Goal: Complete application form: Complete application form

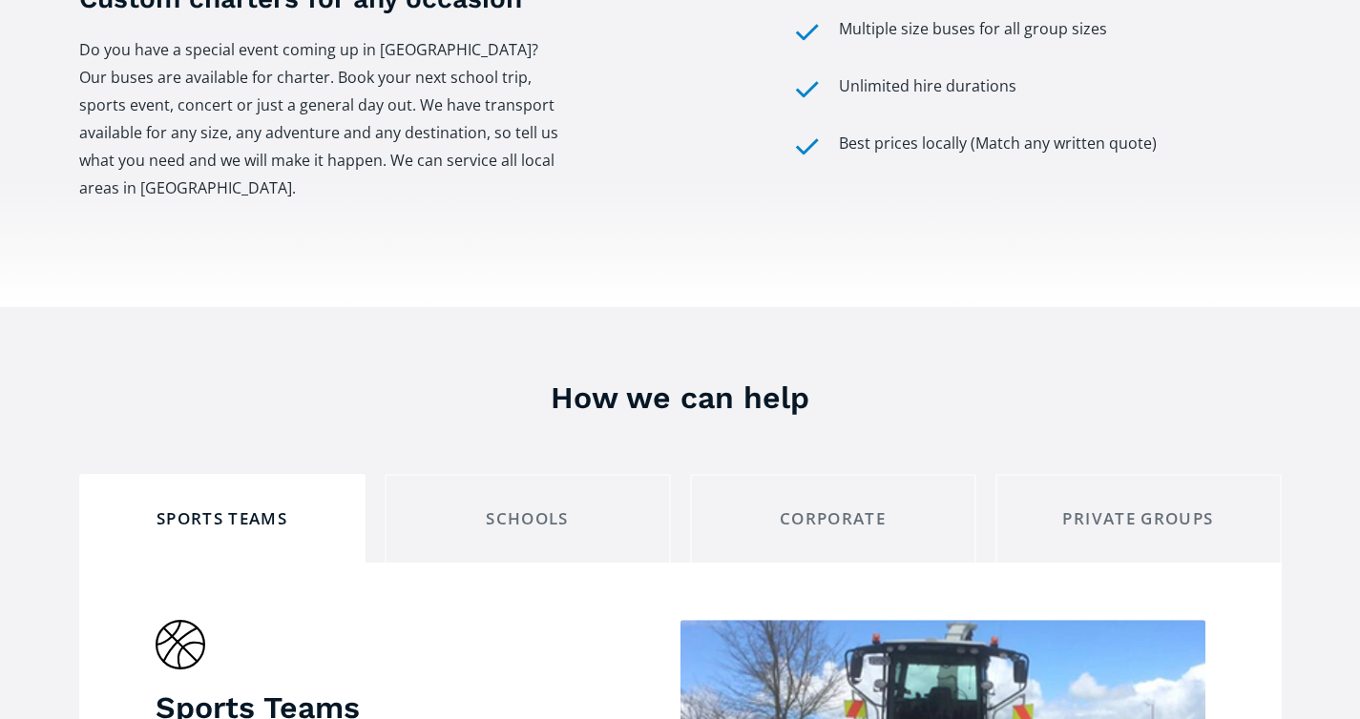
scroll to position [1198, 0]
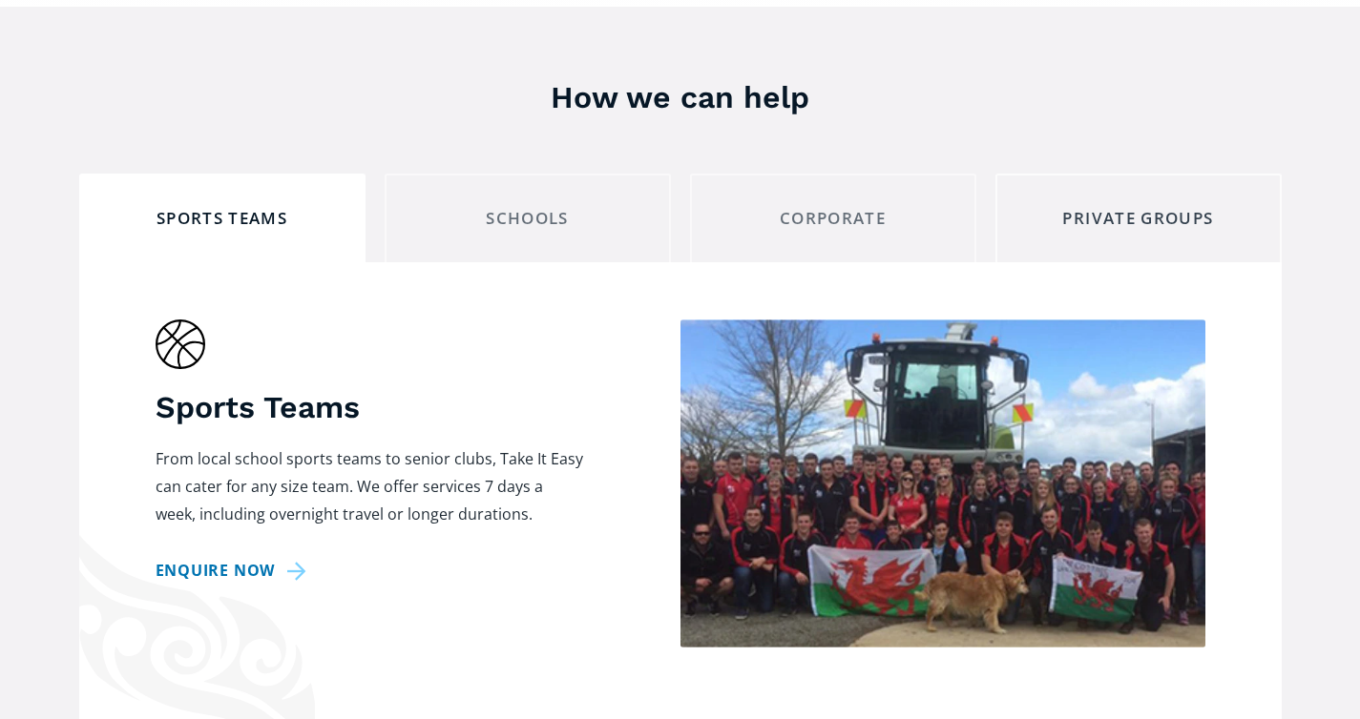
click at [1106, 204] on div "Private Groups" at bounding box center [1138, 219] width 254 height 30
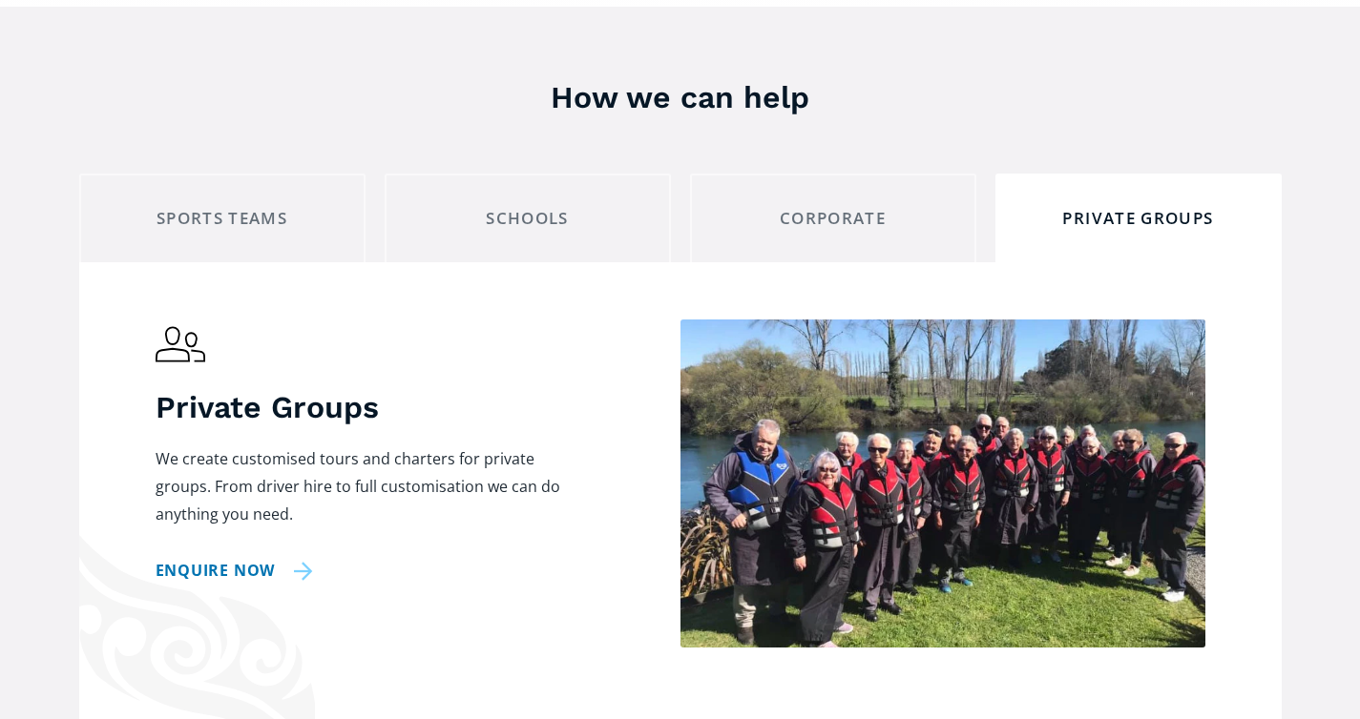
click at [261, 557] on link "Enquire now" at bounding box center [235, 571] width 158 height 28
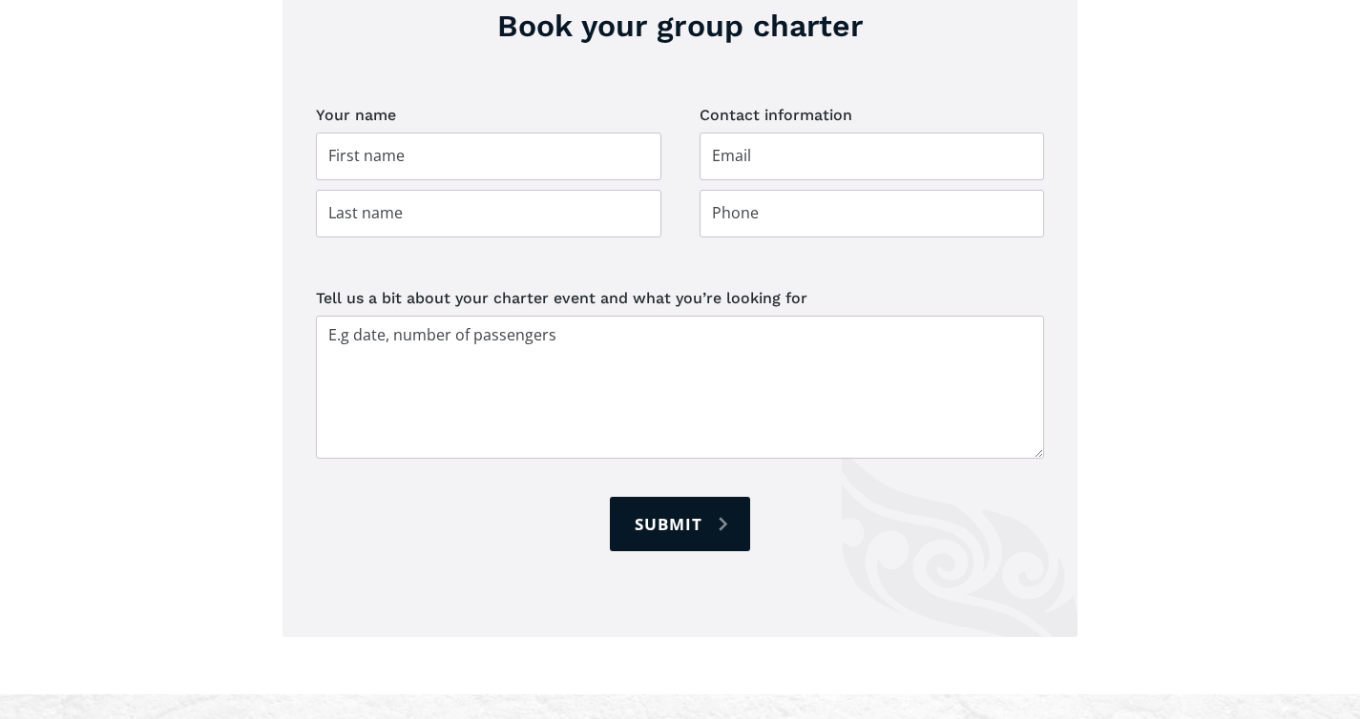
scroll to position [2758, 0]
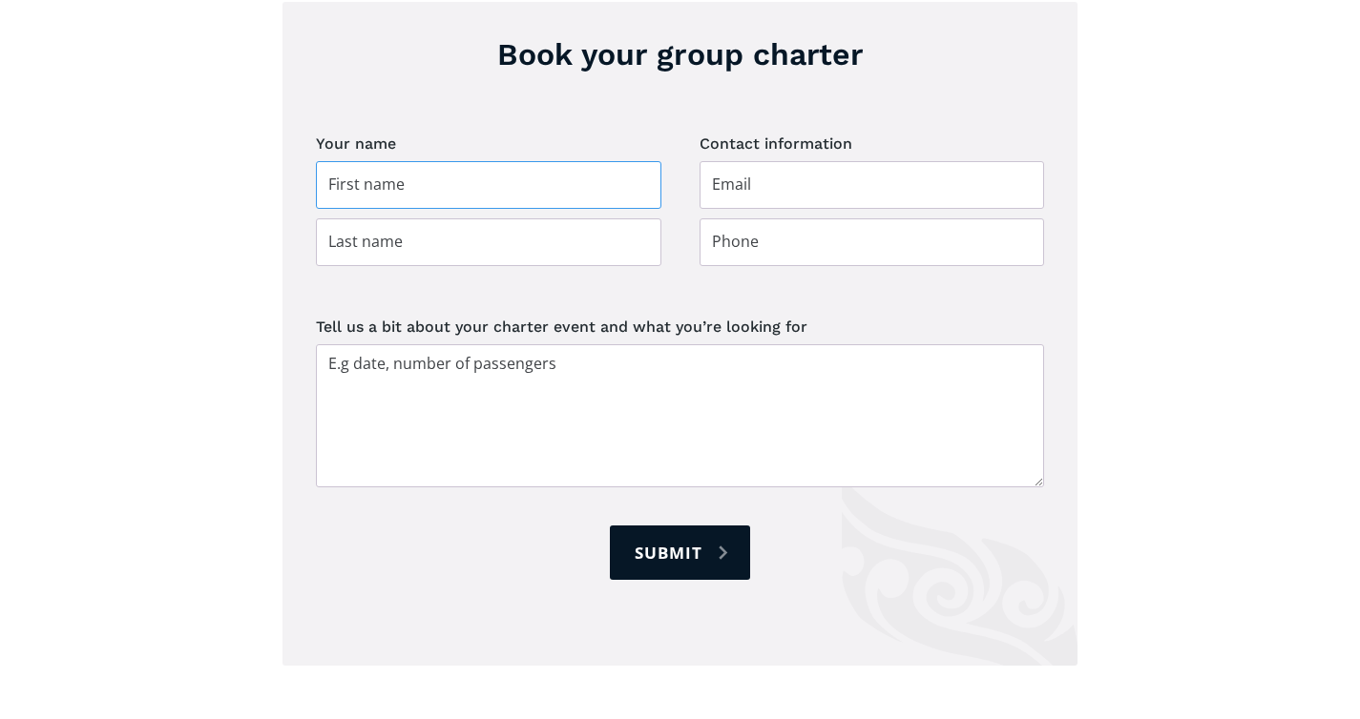
click at [414, 161] on input "Group charter booking" at bounding box center [488, 185] width 345 height 48
type input "[PERSON_NAME]"
type input "[PERSON_NAME][EMAIL_ADDRESS][PERSON_NAME][DOMAIN_NAME]"
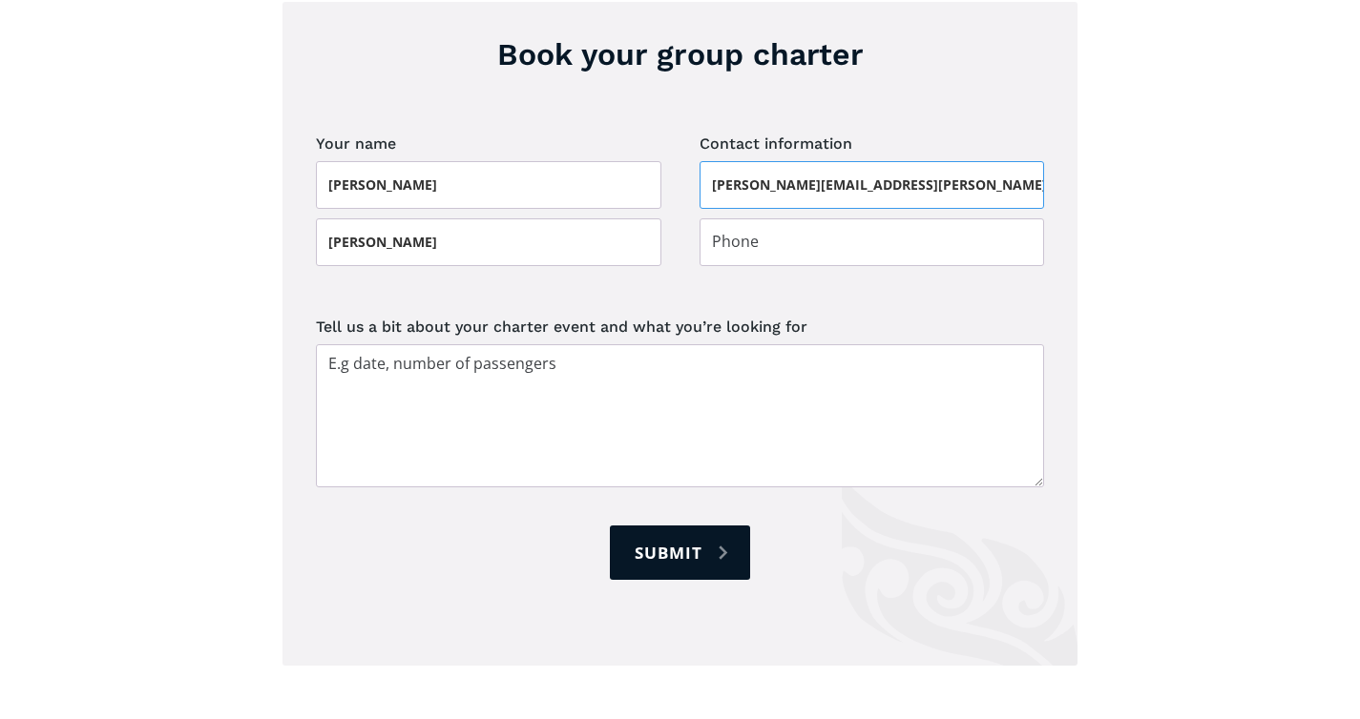
type input "0278166234"
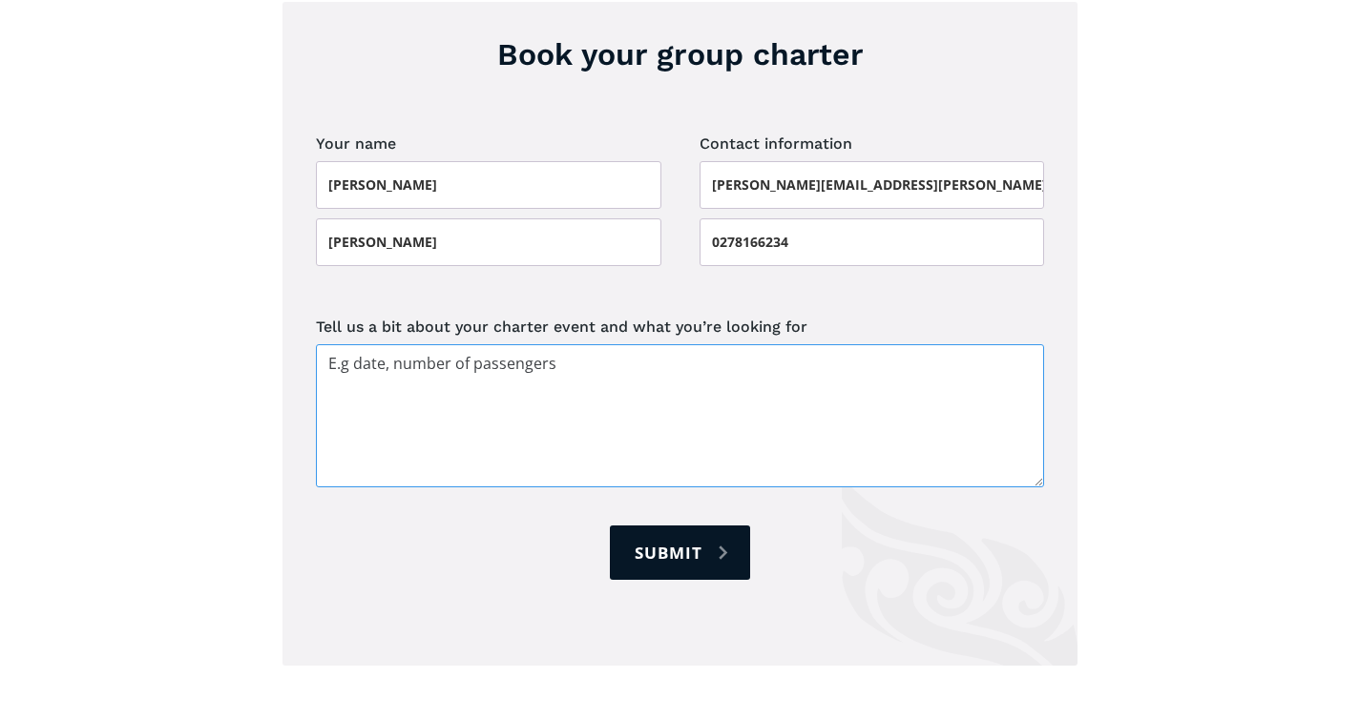
click at [527, 344] on textarea "Tell us a bit about your charter event and what you’re looking for" at bounding box center [680, 415] width 728 height 143
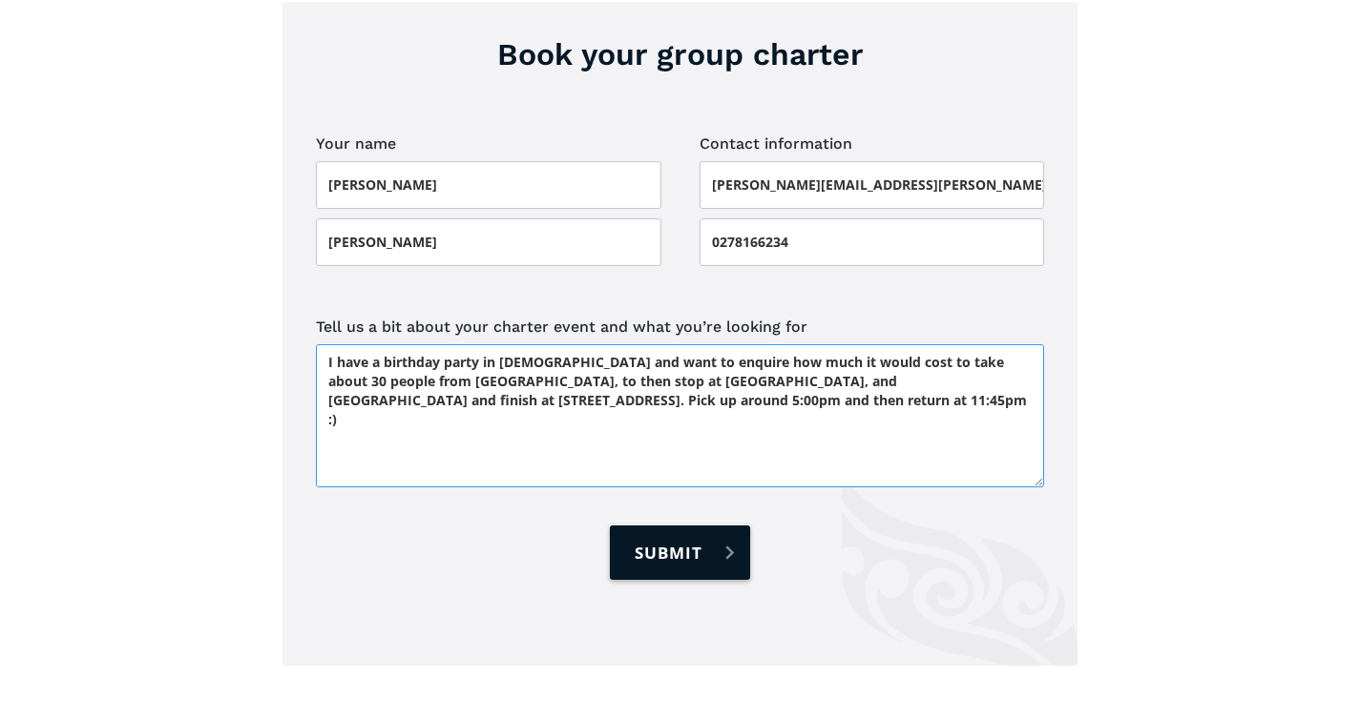
type textarea "I have a birthday party in [DEMOGRAPHIC_DATA] and want to enquire how much it w…"
click at [681, 526] on input "Submit" at bounding box center [679, 553] width 139 height 54
type input "Please wait..."
